Goal: Task Accomplishment & Management: Manage account settings

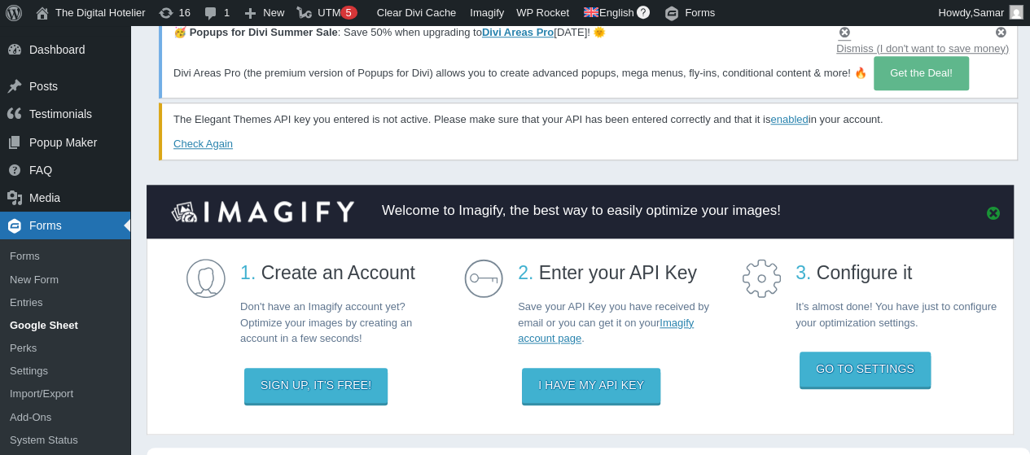
scroll to position [669, 0]
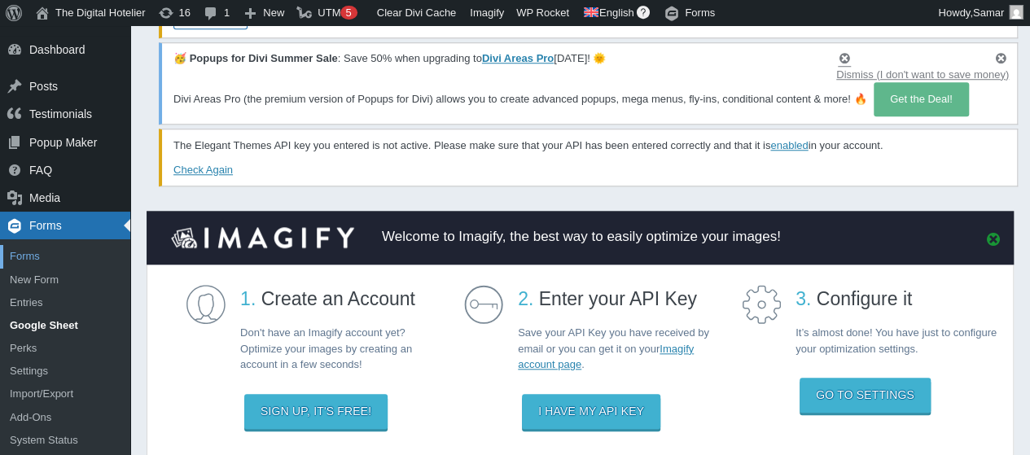
click at [77, 254] on link "Forms" at bounding box center [65, 256] width 130 height 23
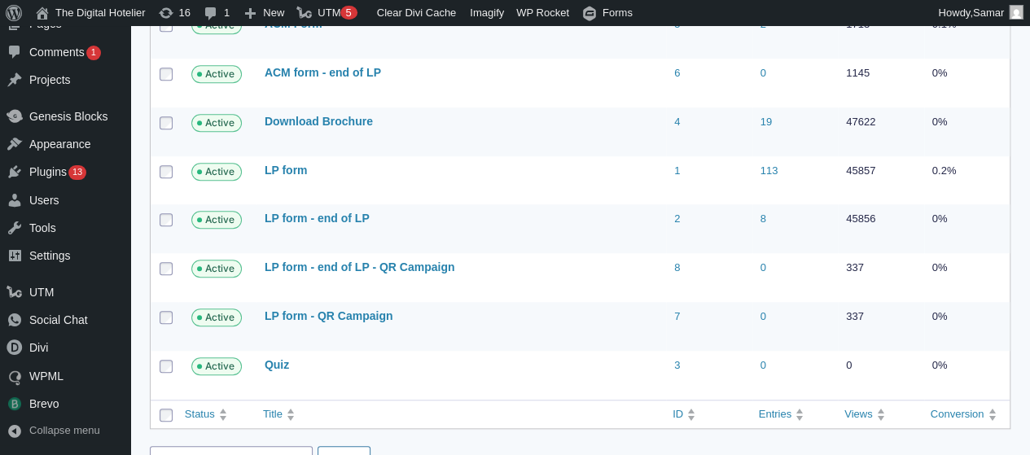
scroll to position [552, 0]
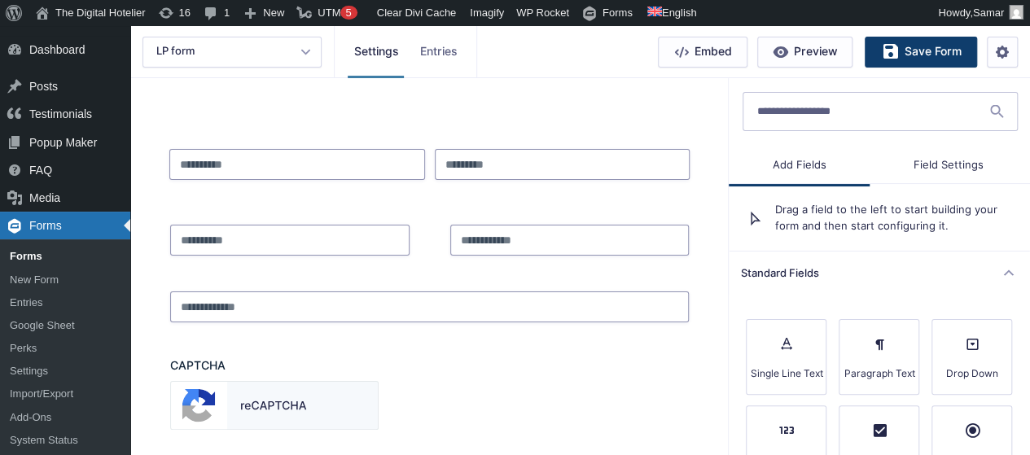
click at [383, 52] on link "Settings" at bounding box center [376, 52] width 66 height 52
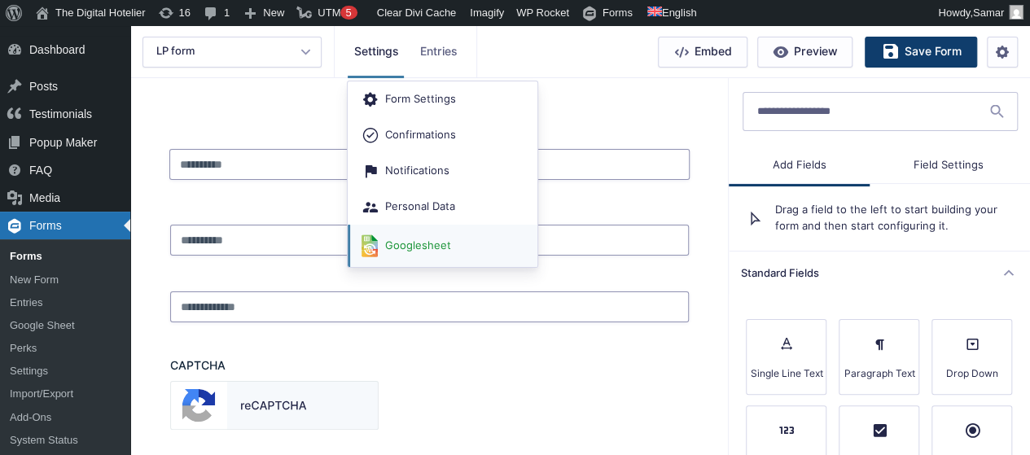
click at [393, 239] on link "Googlesheet" at bounding box center [443, 246] width 190 height 42
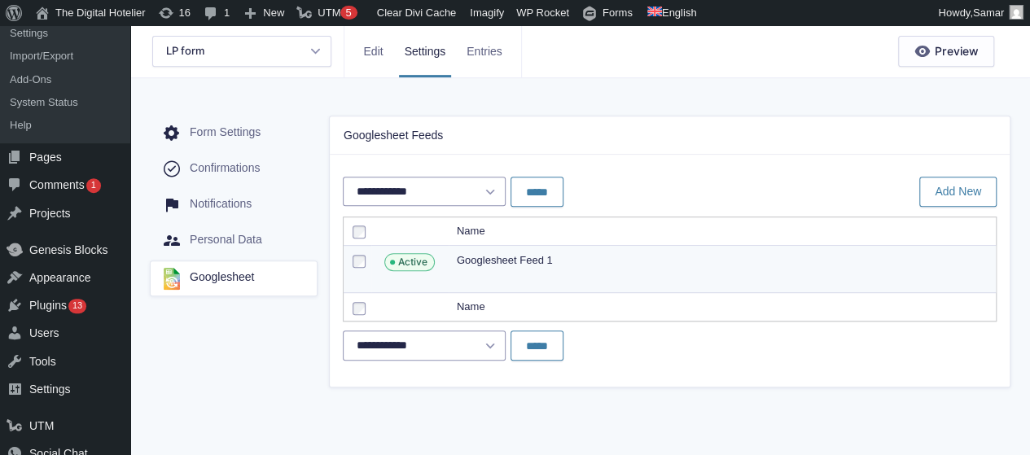
scroll to position [337, 0]
click at [464, 279] on link "Edit" at bounding box center [466, 279] width 18 height 16
